Goal: Information Seeking & Learning: Learn about a topic

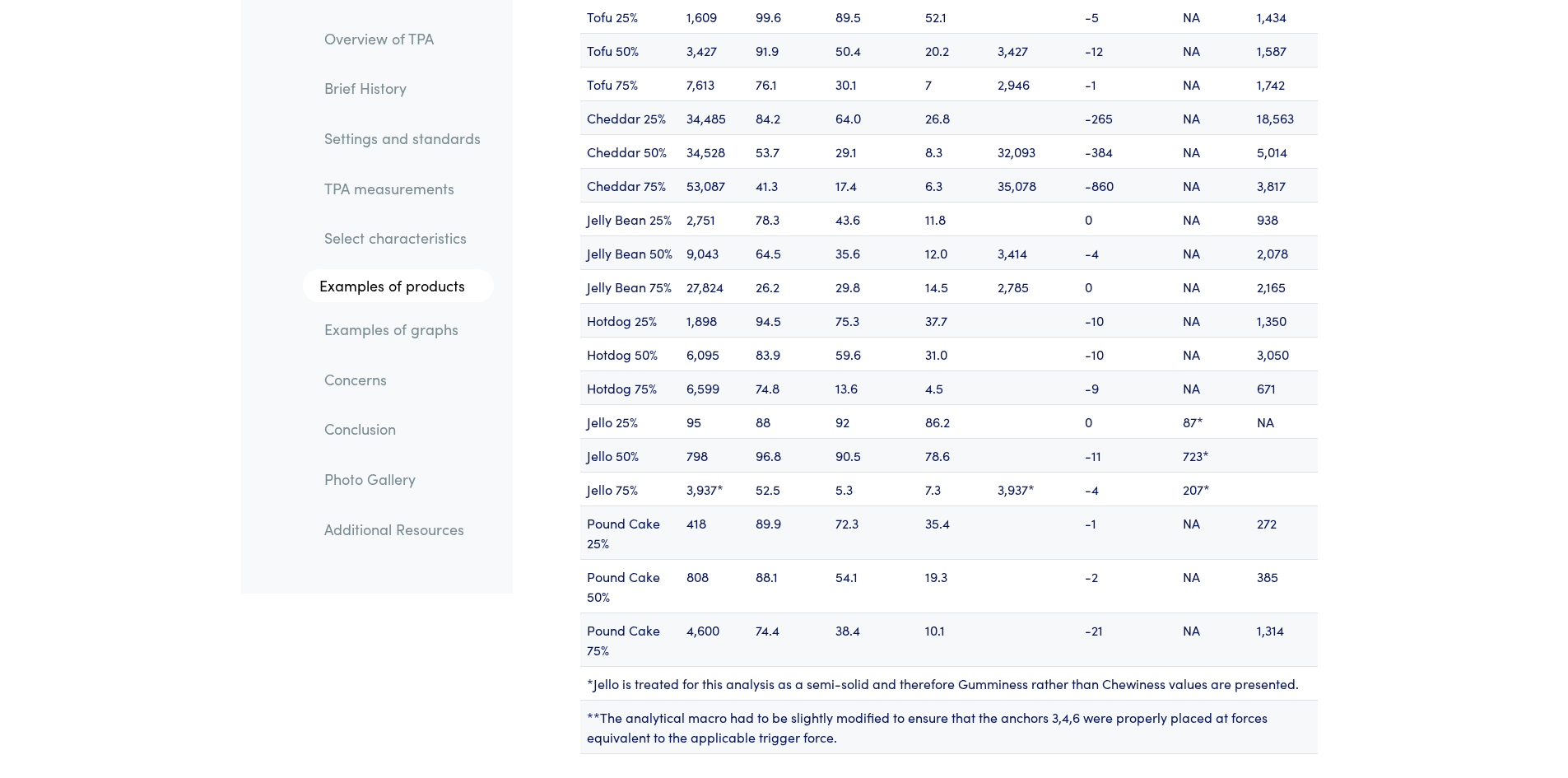
scroll to position [20150, 0]
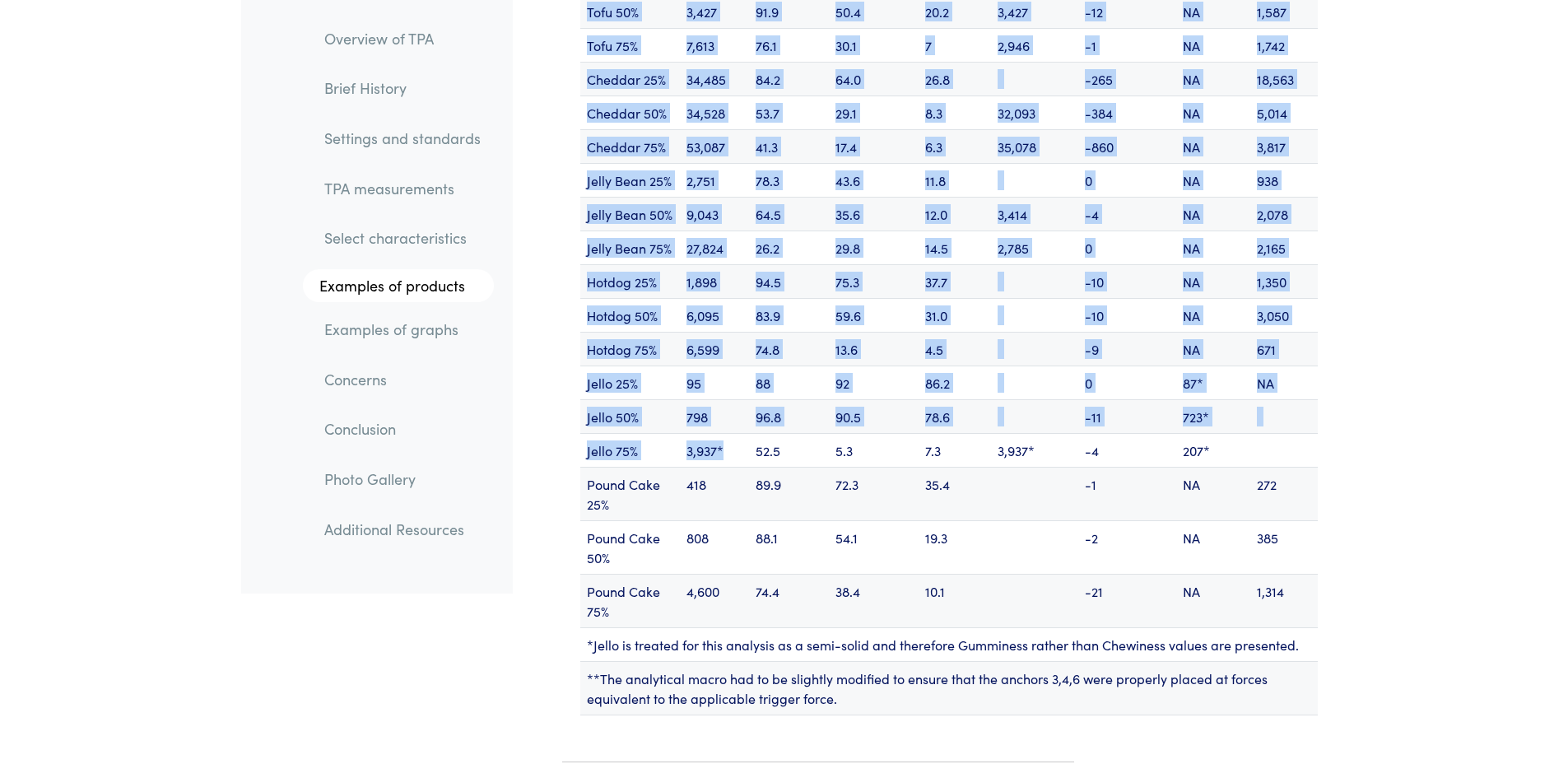
drag, startPoint x: 566, startPoint y: 333, endPoint x: 744, endPoint y: 401, distance: 190.5
click at [744, 401] on div "Calculated TPA Results of the Products Above Primary TPA Parameters Secondary T…" at bounding box center [921, 208] width 815 height 1039
click at [513, 379] on div "Calculated TPA Results of the Products Above Primary TPA Parameters Secondary T…" at bounding box center [921, 208] width 815 height 1039
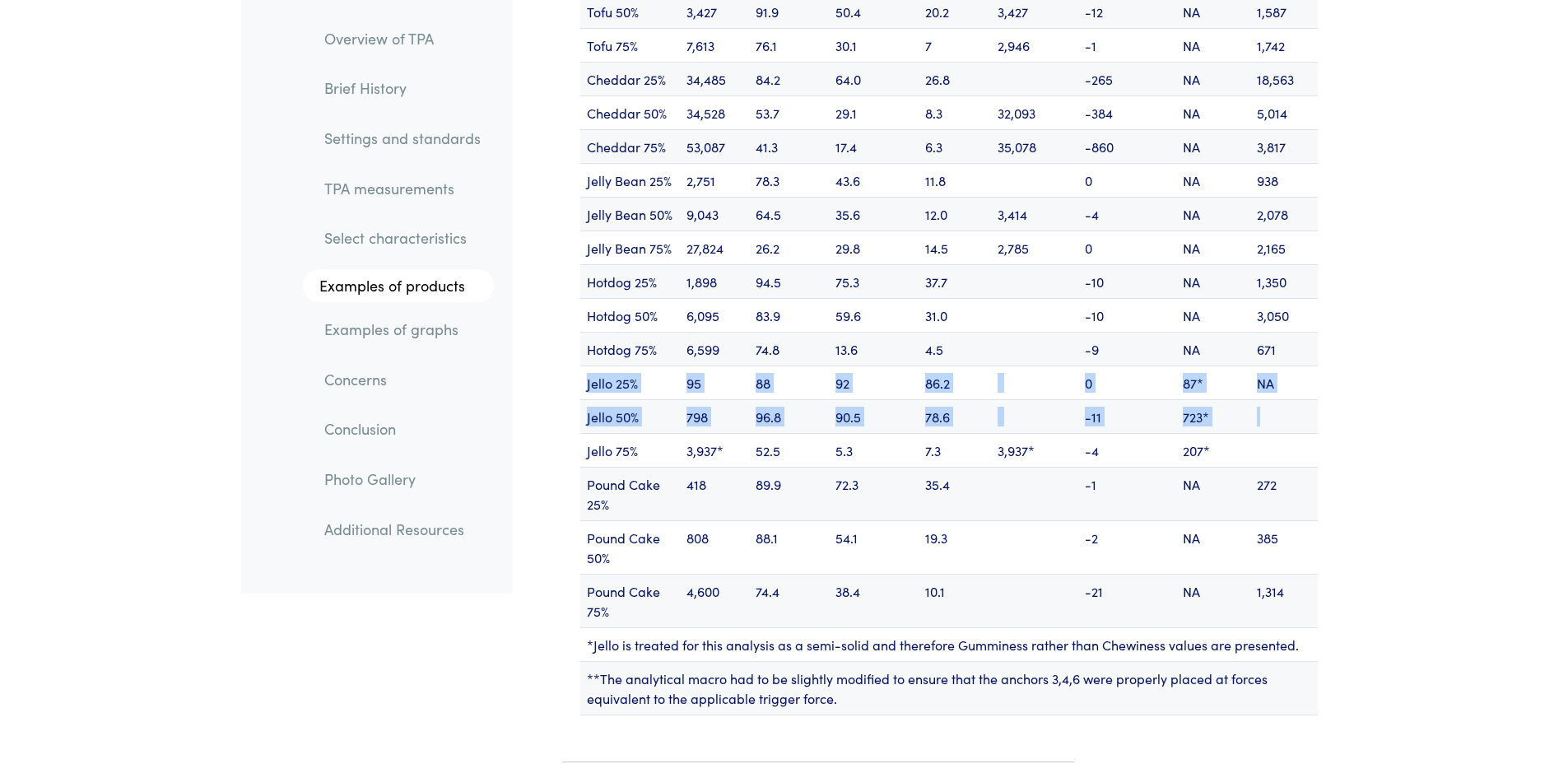
drag, startPoint x: 587, startPoint y: 343, endPoint x: 1279, endPoint y: 373, distance: 692.6
click at [1279, 373] on tbody "Hardness (g) Springiness (%) Cohesiveness (%) Resilience (%) Fracturability (g)…" at bounding box center [949, 236] width 738 height 957
click at [524, 433] on div "Calculated TPA Results of the Products Above Primary TPA Parameters Secondary T…" at bounding box center [921, 208] width 815 height 1039
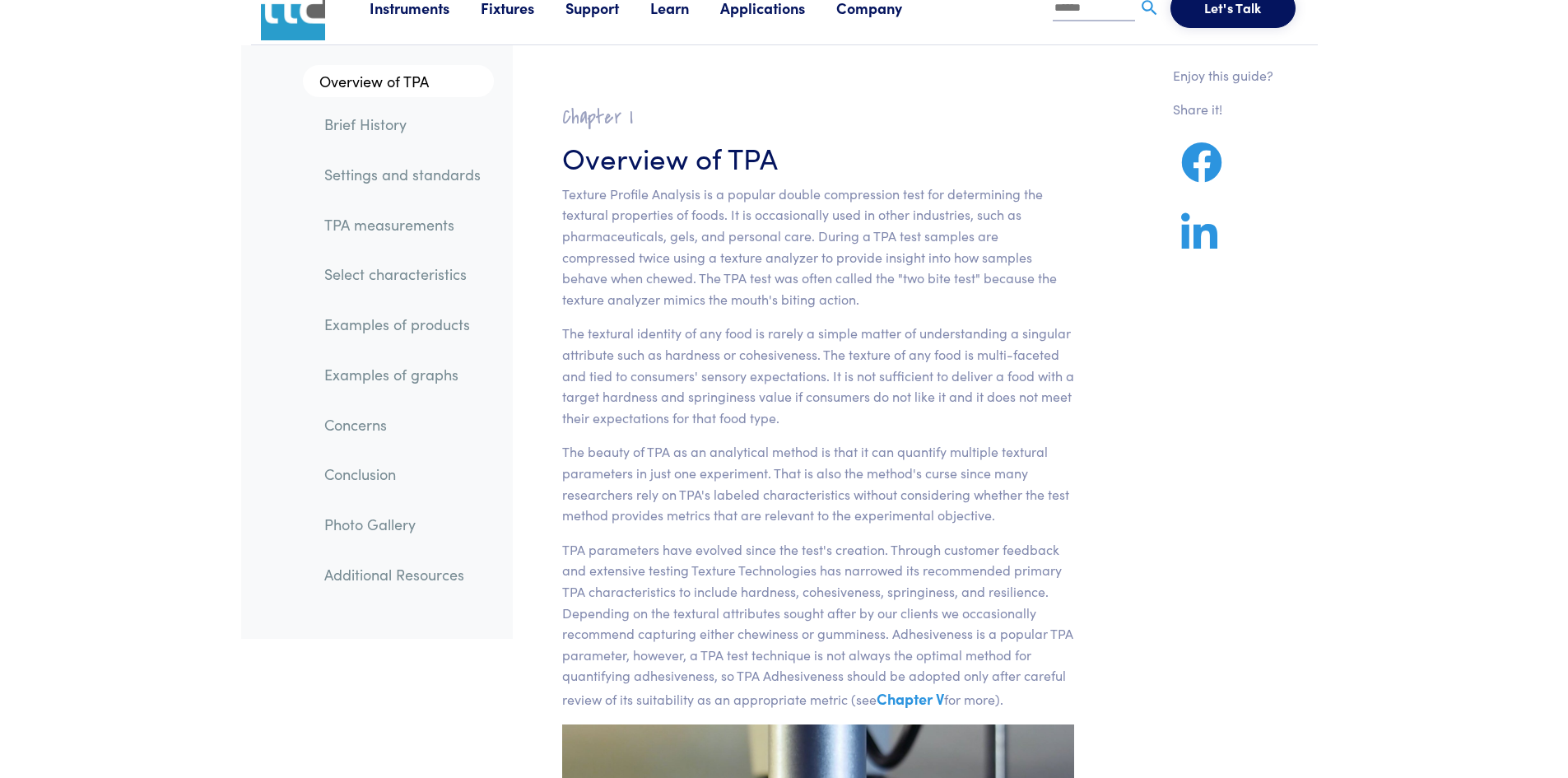
scroll to position [0, 0]
